Goal: Find specific page/section: Find specific page/section

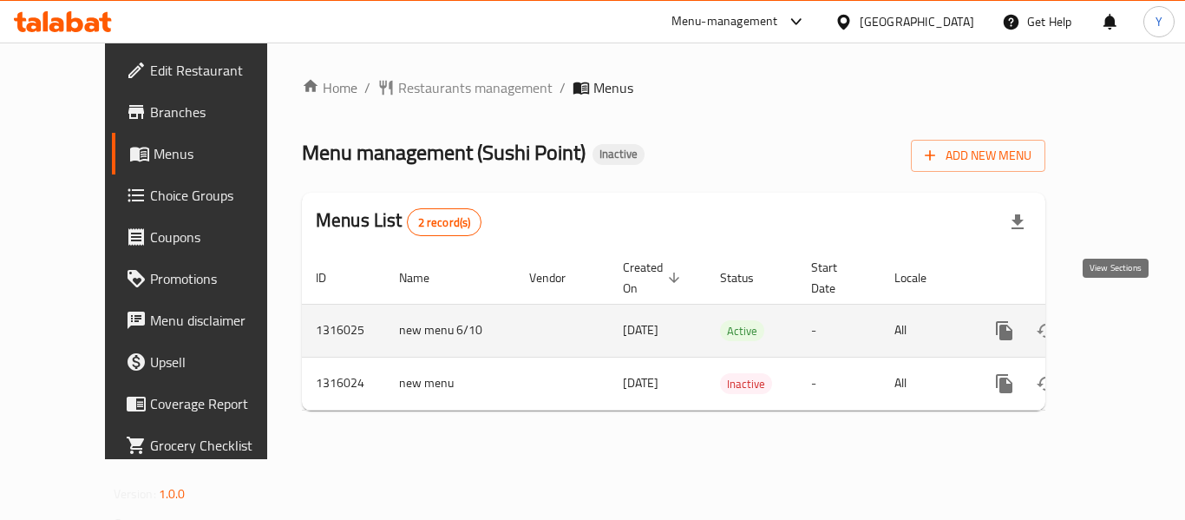
click at [1121, 320] on icon "enhanced table" at bounding box center [1129, 330] width 21 height 21
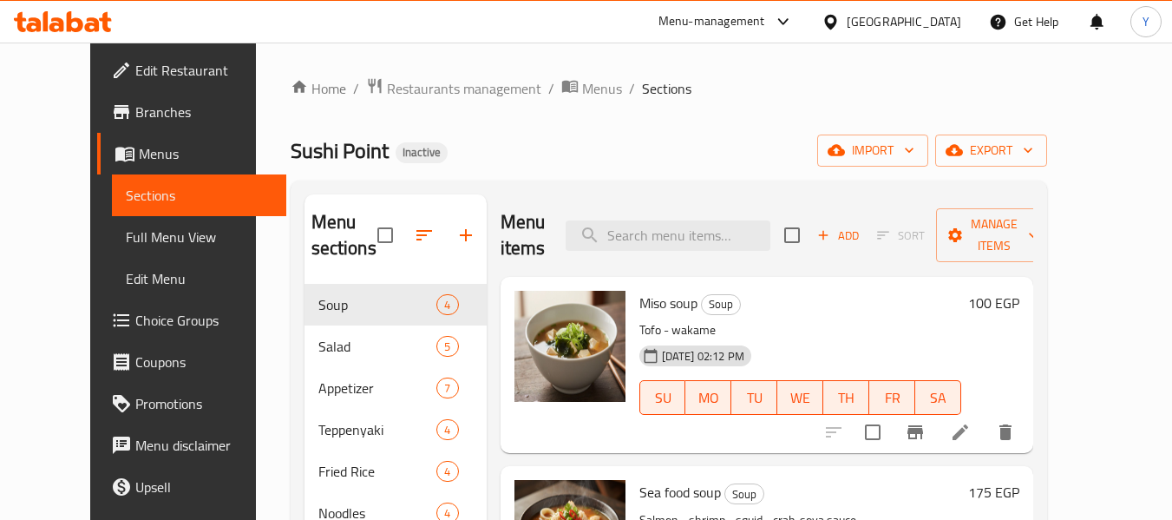
click at [139, 243] on span "Full Menu View" at bounding box center [199, 236] width 147 height 21
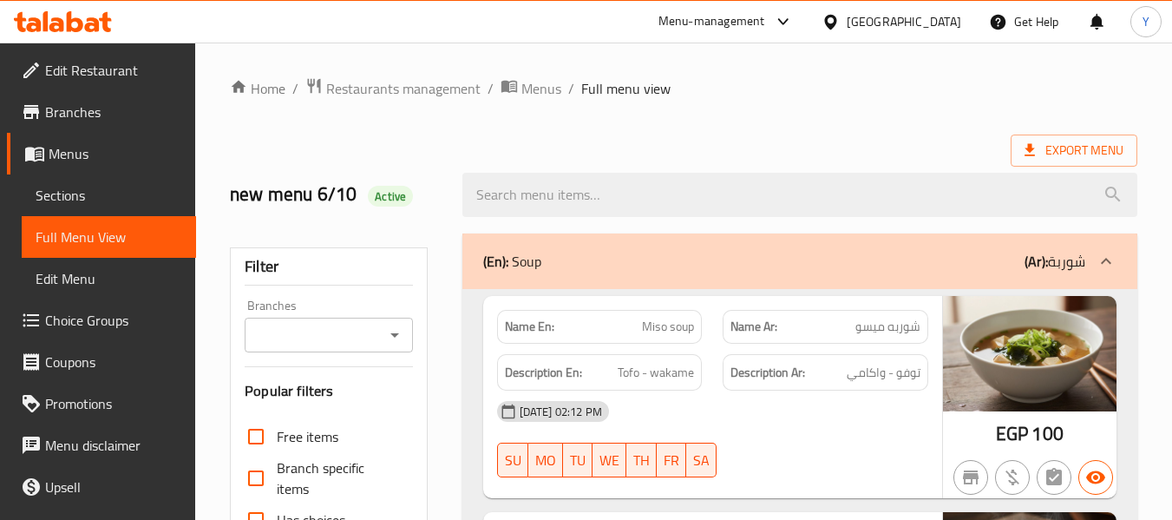
click at [475, 285] on div "(En): Soup (Ar): شوربة" at bounding box center [799, 261] width 675 height 56
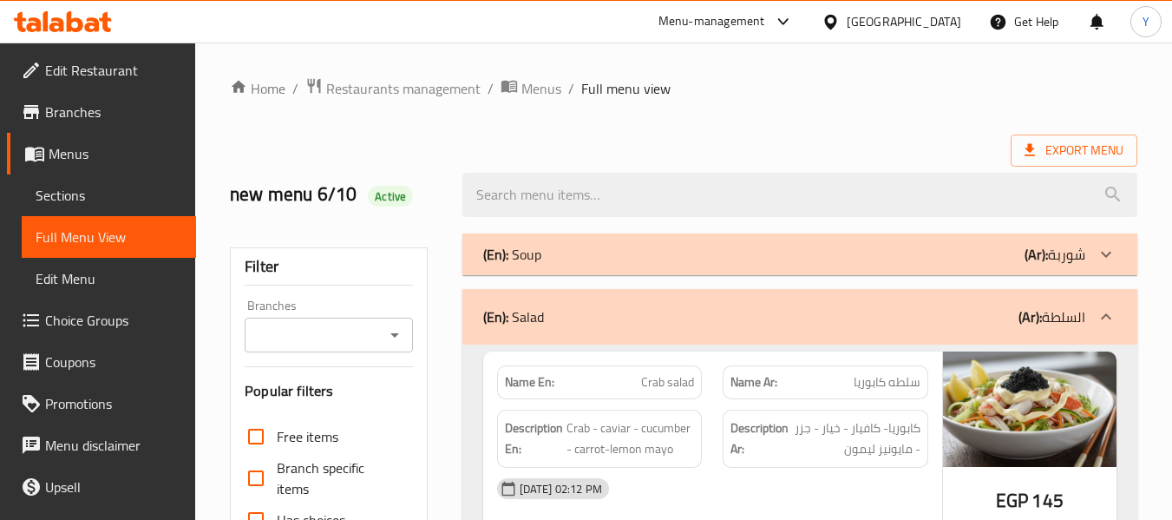
click at [611, 334] on div "(En): Salad (Ar): السلطة" at bounding box center [799, 317] width 675 height 56
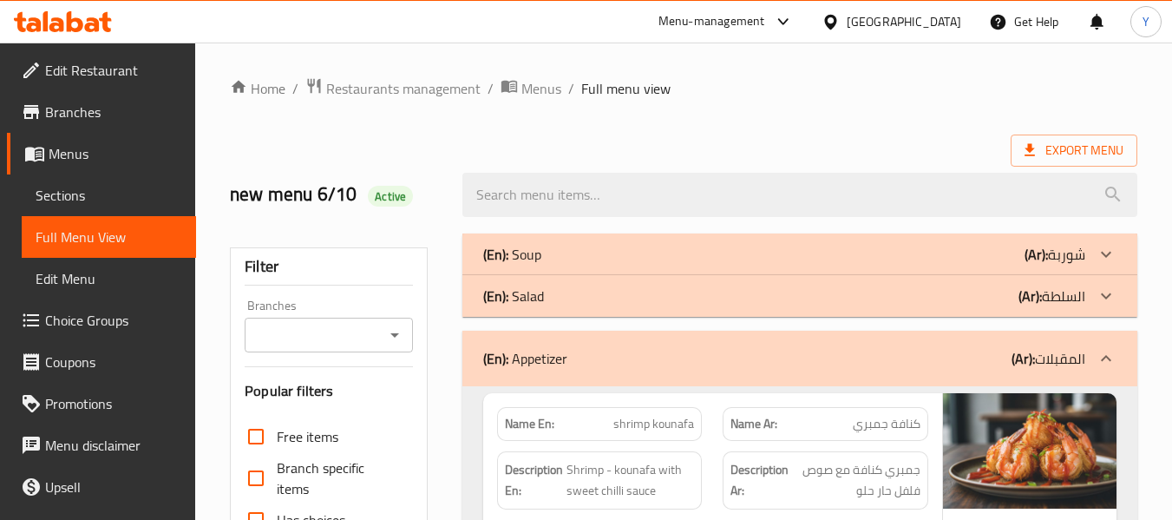
click at [598, 307] on div "(En): Salad (Ar): السلطة" at bounding box center [799, 296] width 675 height 42
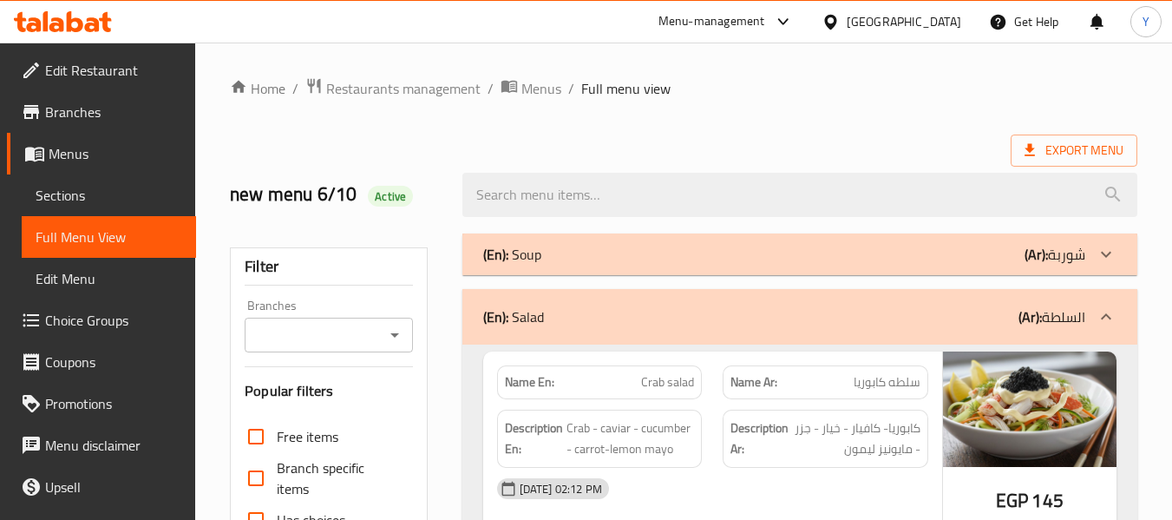
click at [585, 255] on div "(En): Soup (Ar): شوربة" at bounding box center [784, 254] width 602 height 21
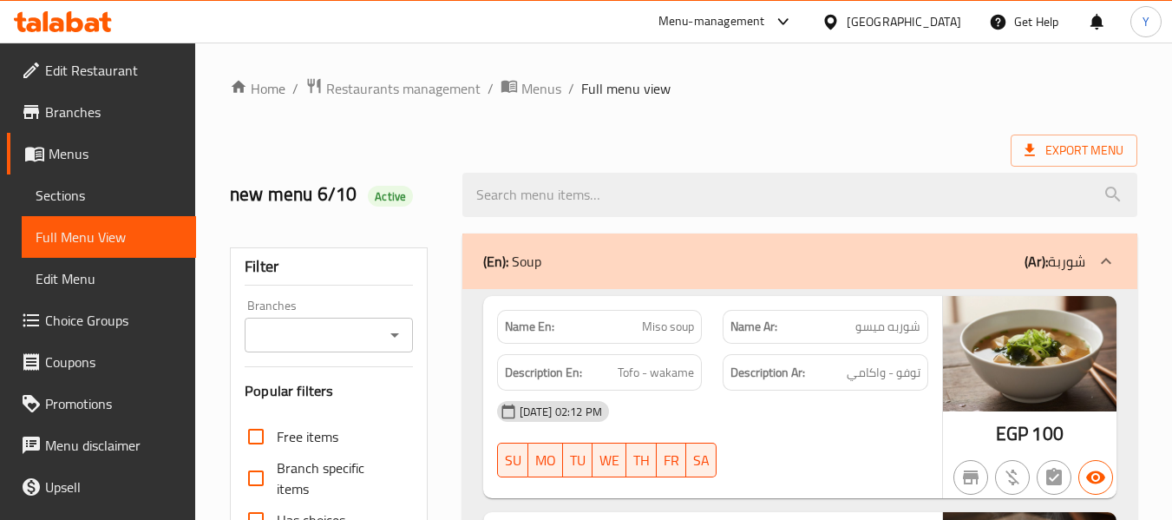
scroll to position [42192, 0]
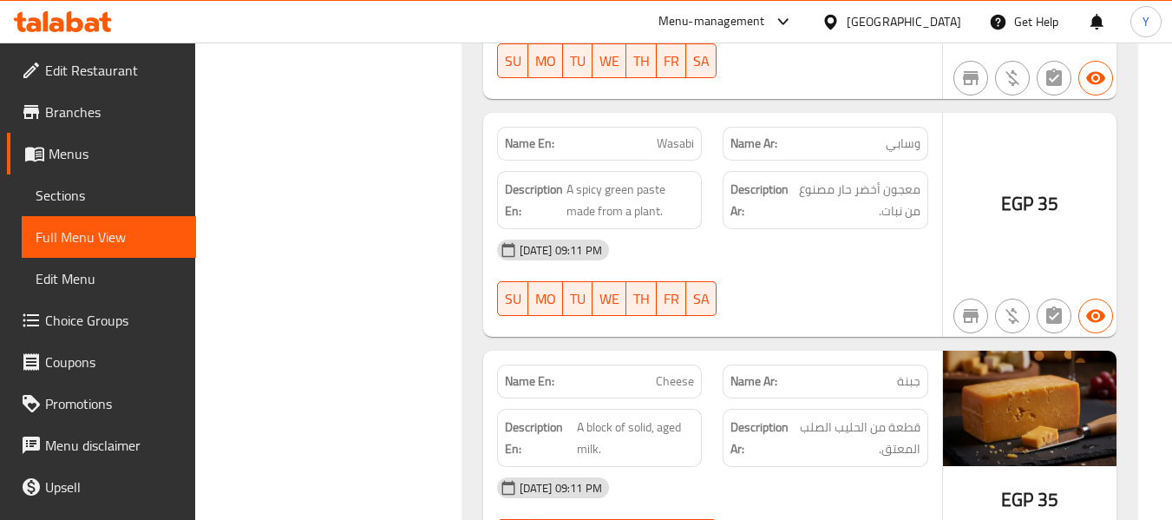
click at [101, 122] on link "Branches" at bounding box center [101, 112] width 189 height 42
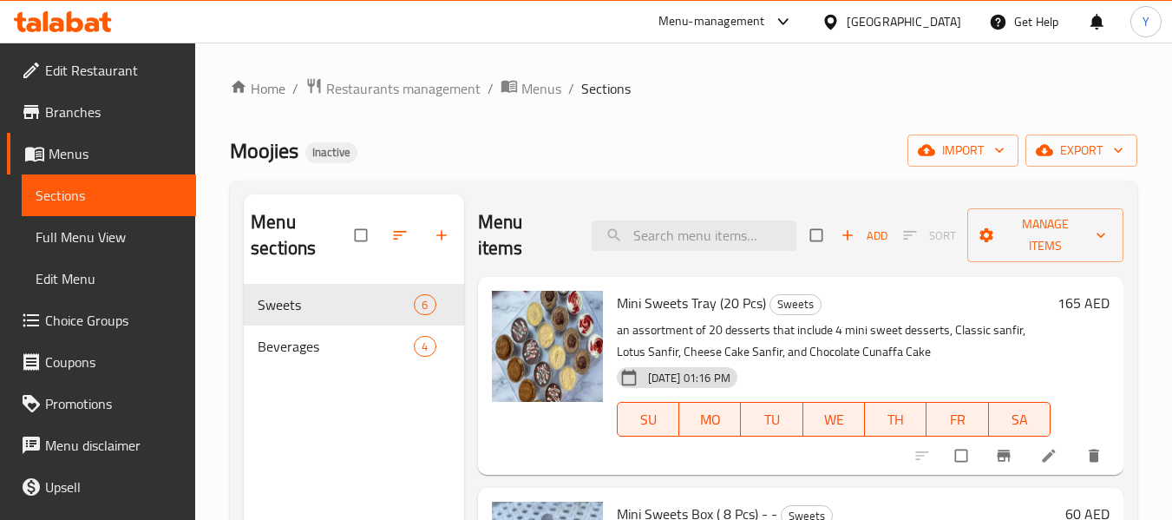
click at [624, 154] on div "Moojies Inactive import export" at bounding box center [683, 150] width 907 height 32
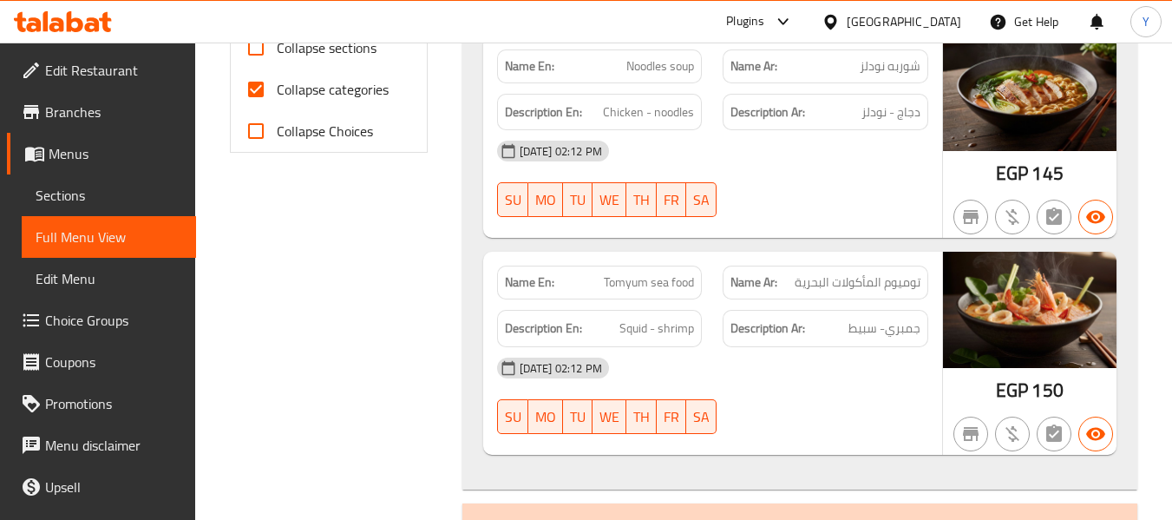
scroll to position [735, 0]
